Goal: Task Accomplishment & Management: Use online tool/utility

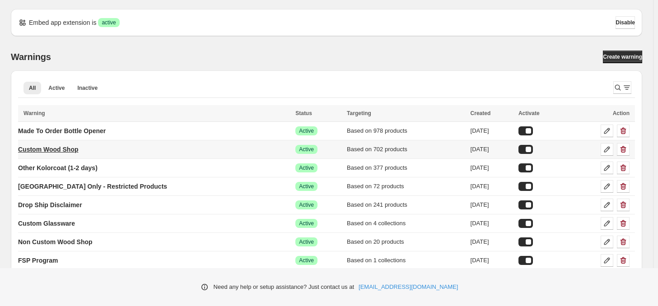
click at [43, 147] on p "Custom Wood Shop" at bounding box center [48, 149] width 61 height 9
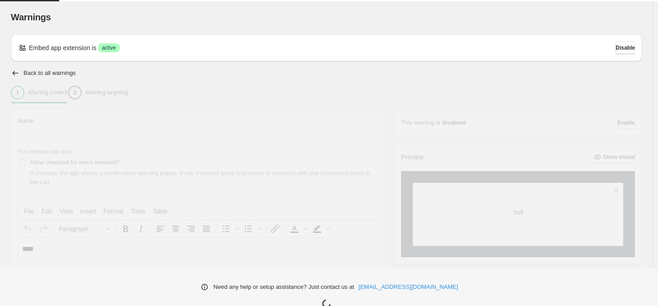
type input "**********"
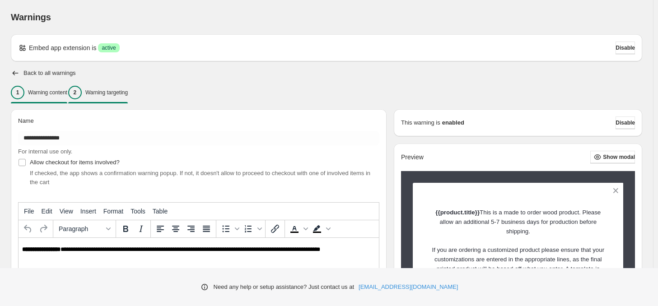
click at [110, 95] on p "Warning targeting" at bounding box center [106, 92] width 42 height 7
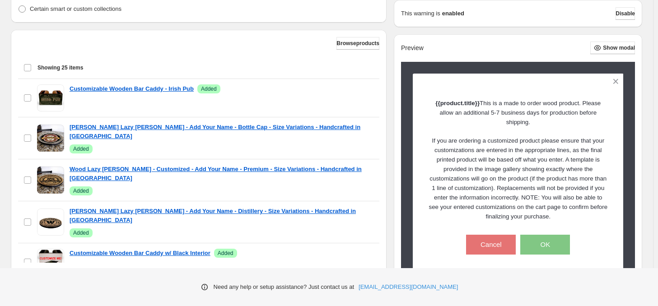
click at [365, 46] on span "Browse products" at bounding box center [358, 43] width 43 height 7
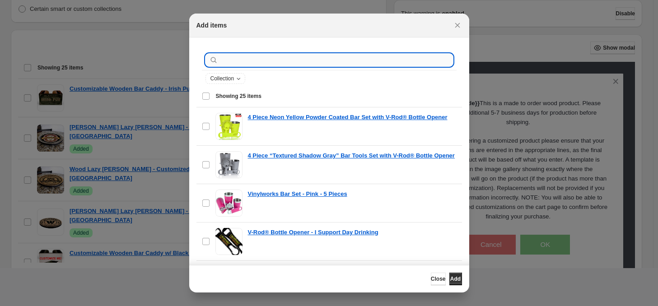
click at [264, 63] on input ":r1n:" at bounding box center [336, 60] width 233 height 13
paste input "**********"
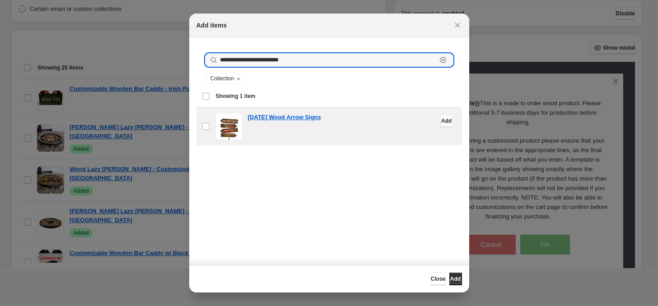
type input "**********"
click at [441, 123] on button "Add" at bounding box center [447, 121] width 13 height 13
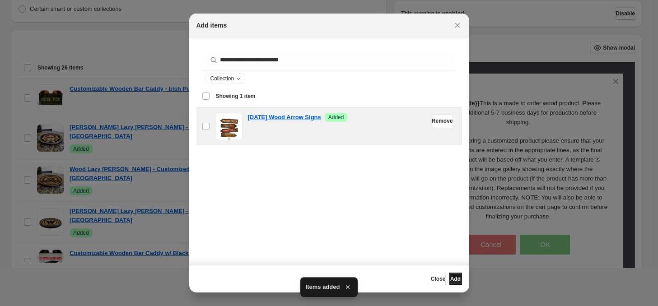
click at [450, 280] on span "Add" at bounding box center [455, 279] width 10 height 7
click at [457, 279] on button "Add" at bounding box center [456, 279] width 13 height 13
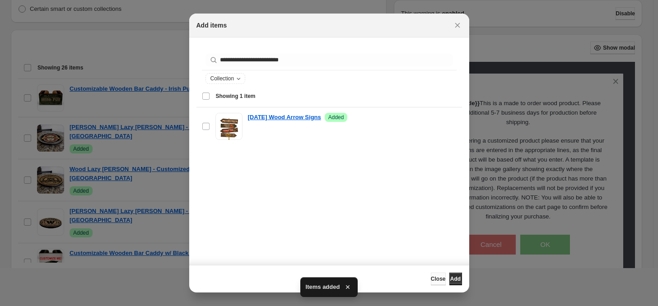
click at [431, 281] on span "Close" at bounding box center [438, 279] width 15 height 7
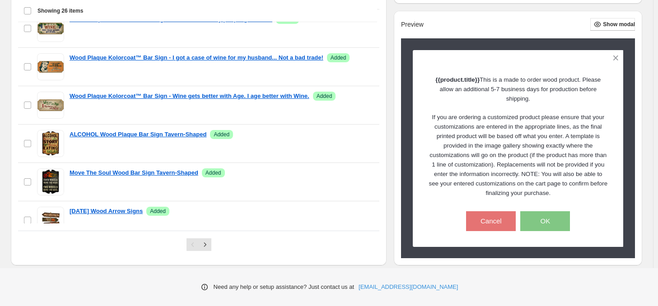
scroll to position [328, 0]
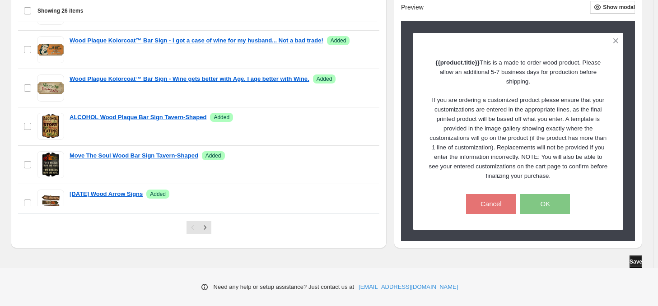
drag, startPoint x: 642, startPoint y: 261, endPoint x: 632, endPoint y: 259, distance: 10.1
click at [642, 261] on button "Save" at bounding box center [636, 262] width 13 height 13
click at [555, 198] on button "OK" at bounding box center [546, 204] width 50 height 20
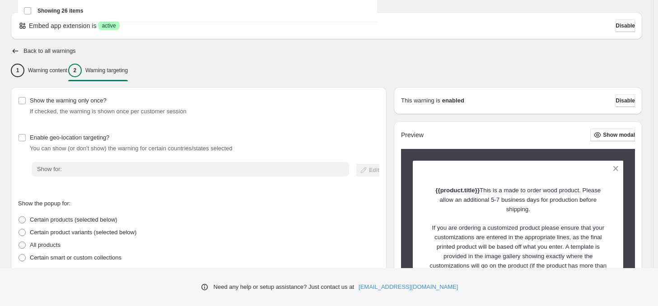
scroll to position [0, 0]
